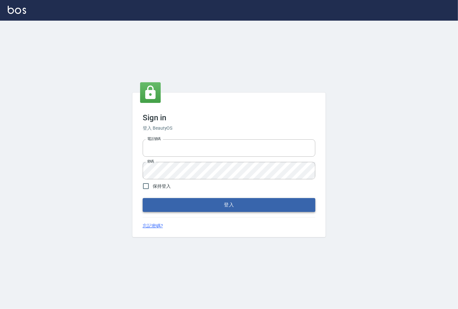
type input "25331148"
click at [204, 200] on button "登入" at bounding box center [229, 205] width 173 height 14
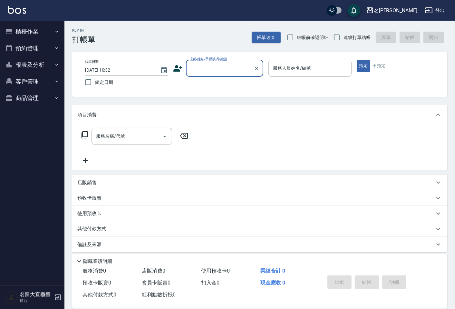
click at [45, 29] on button "櫃檯作業" at bounding box center [32, 31] width 59 height 17
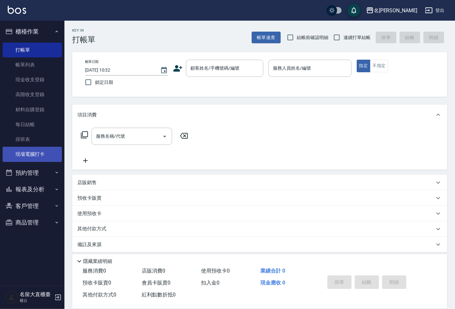
click at [48, 152] on link "現場電腦打卡" at bounding box center [32, 154] width 59 height 15
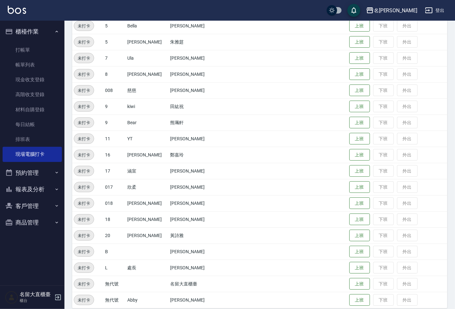
scroll to position [125, 0]
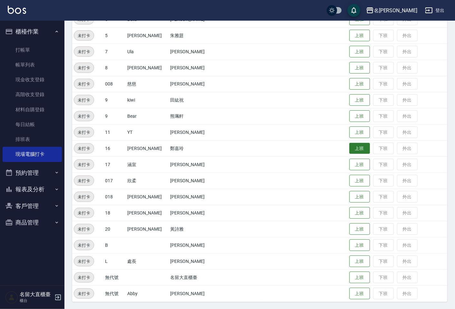
click at [349, 143] on button "上班" at bounding box center [359, 148] width 21 height 11
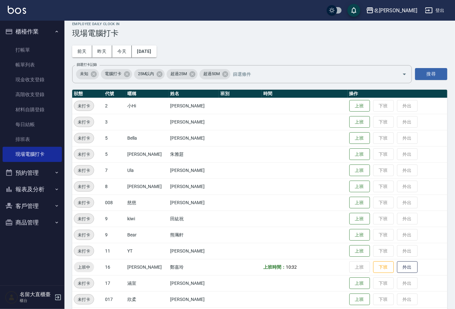
scroll to position [0, 0]
